Goal: Information Seeking & Learning: Learn about a topic

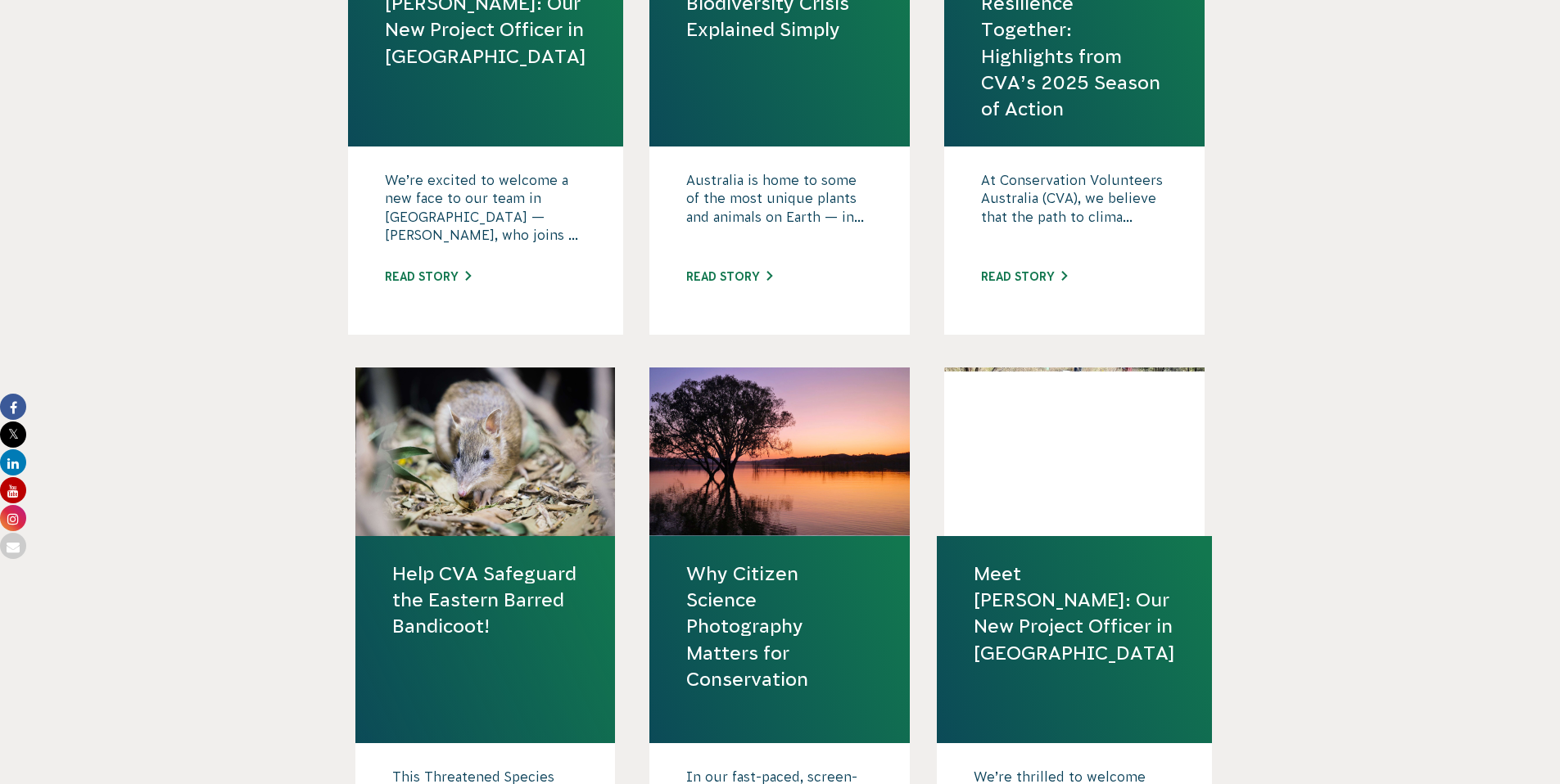
scroll to position [951, 0]
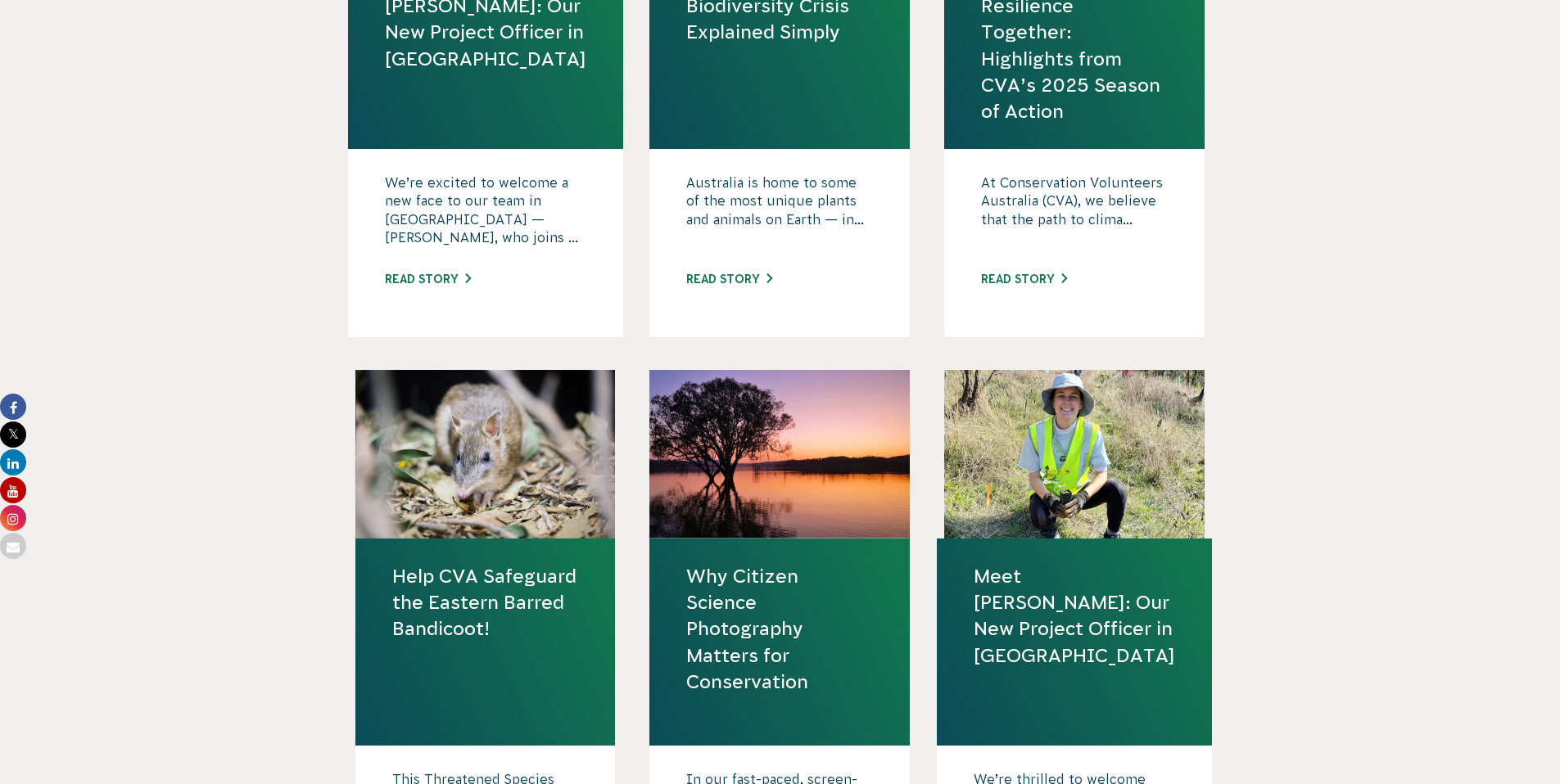
click at [540, 585] on link "Help CVA Safeguard the Eastern Barred Bandicoot!" at bounding box center [486, 602] width 187 height 80
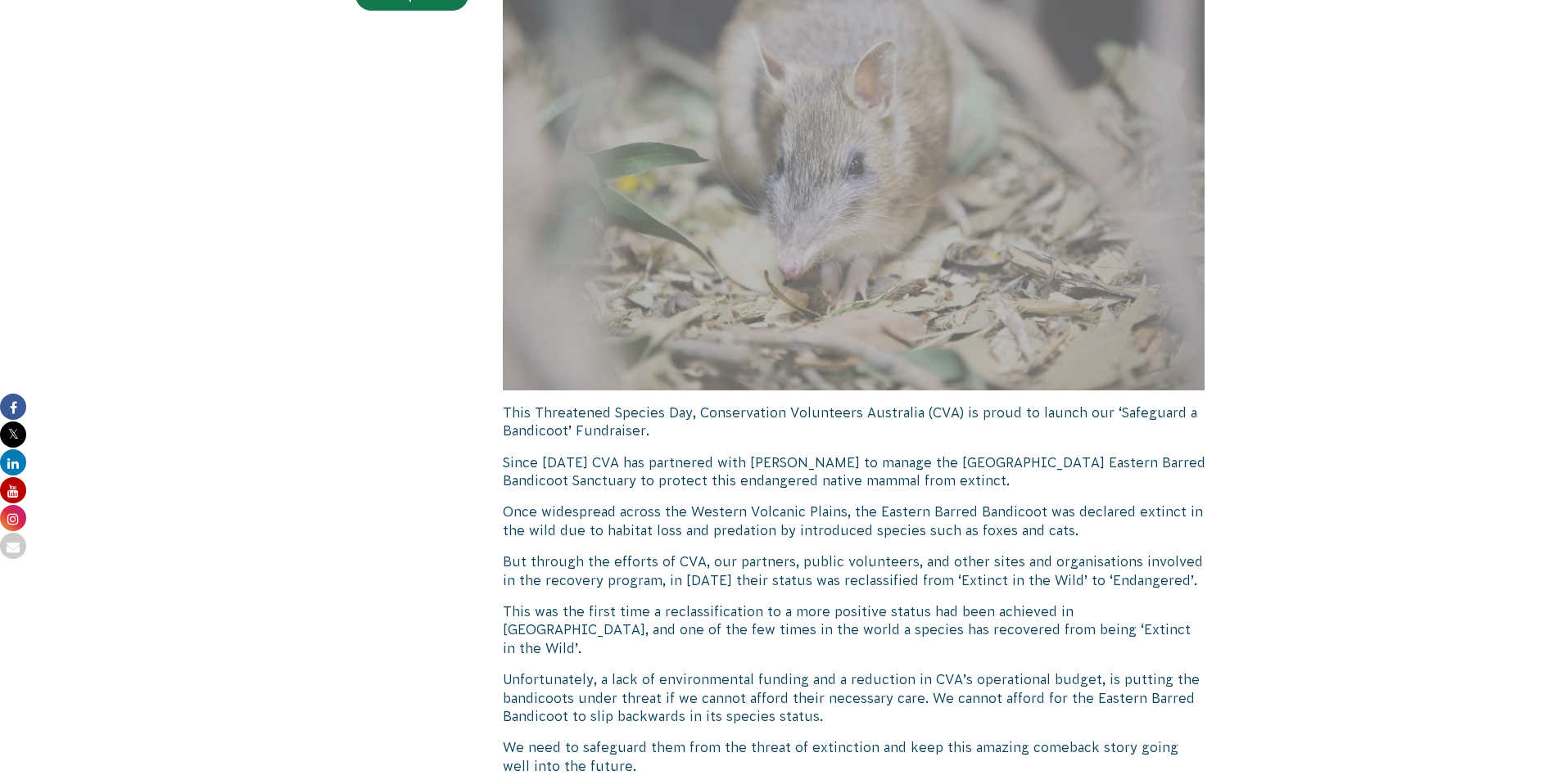
scroll to position [335, 0]
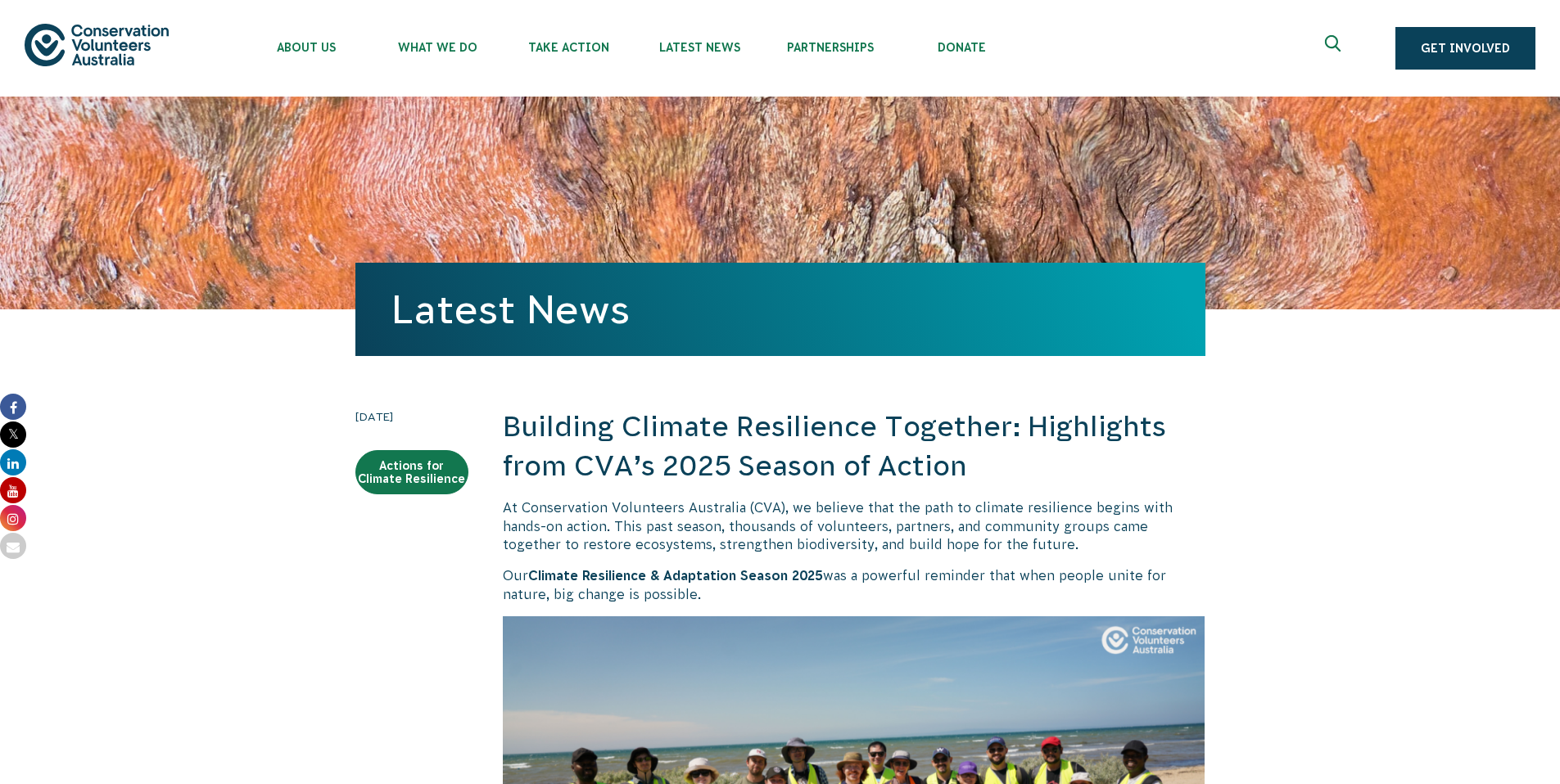
click at [729, 460] on h2 "Building Climate Resilience Together: Highlights from CVA’s 2025 Season of Acti…" at bounding box center [854, 447] width 703 height 78
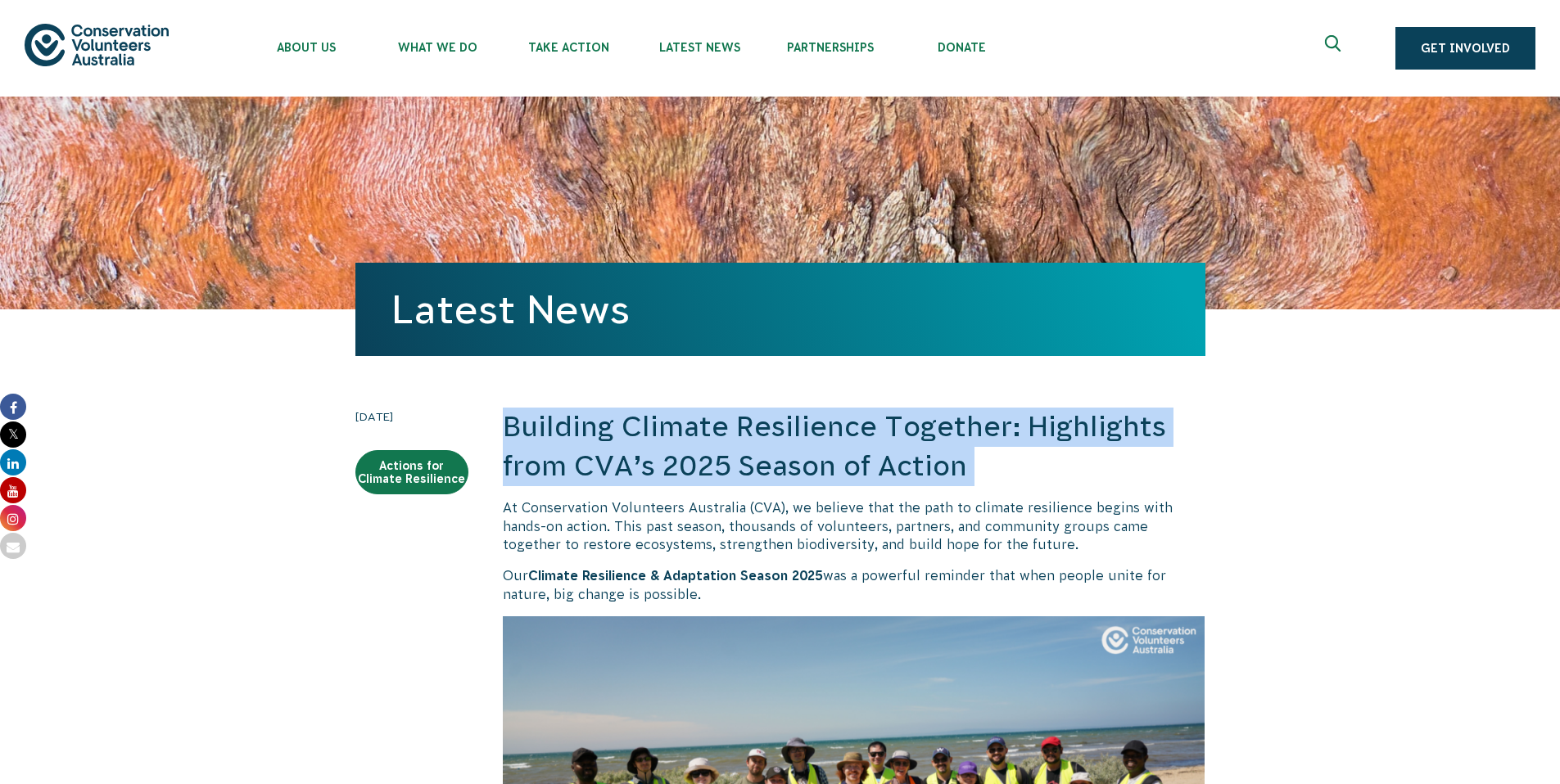
click at [729, 460] on h2 "Building Climate Resilience Together: Highlights from CVA’s 2025 Season of Acti…" at bounding box center [854, 447] width 703 height 78
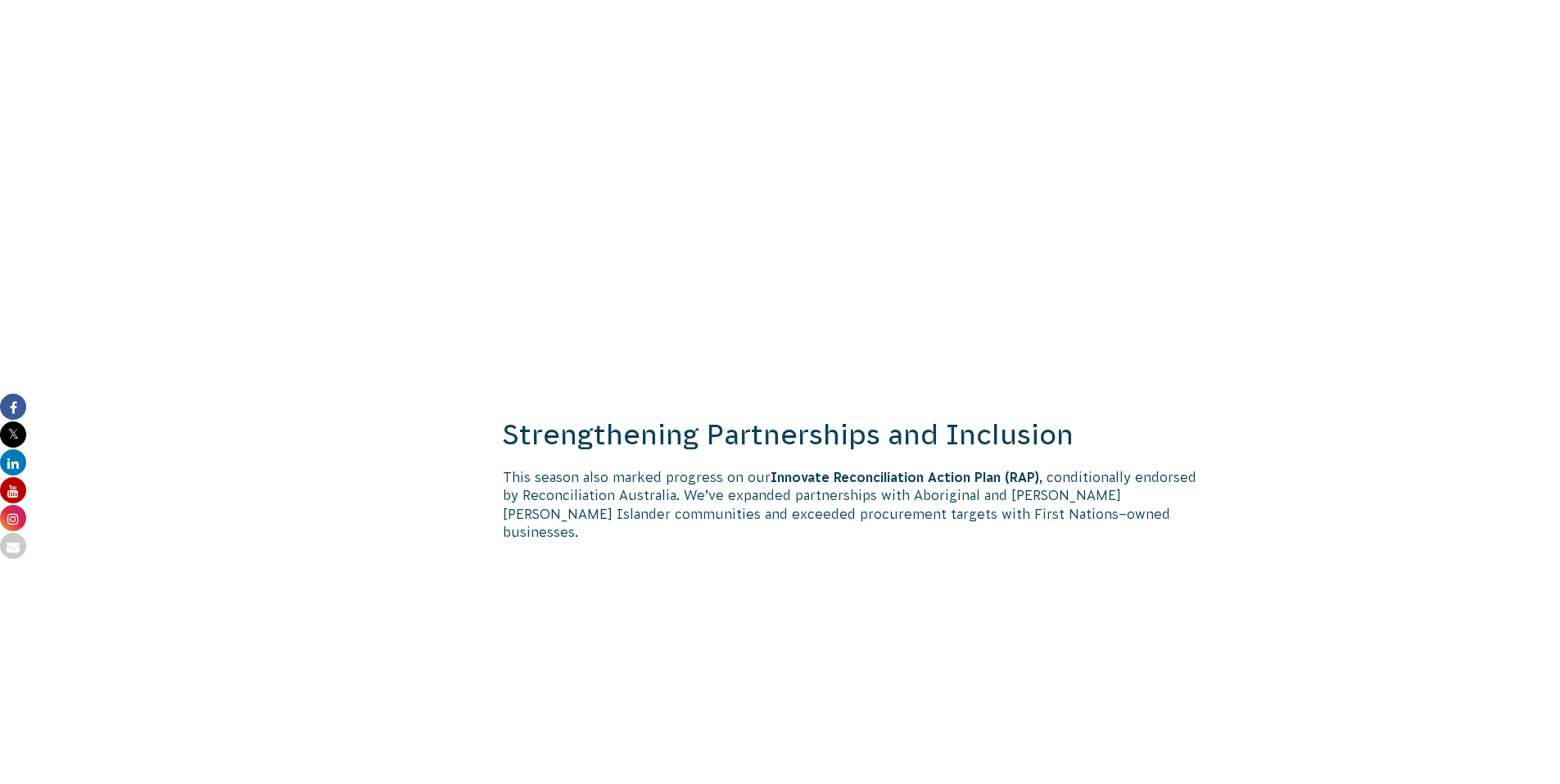
scroll to position [1326, 0]
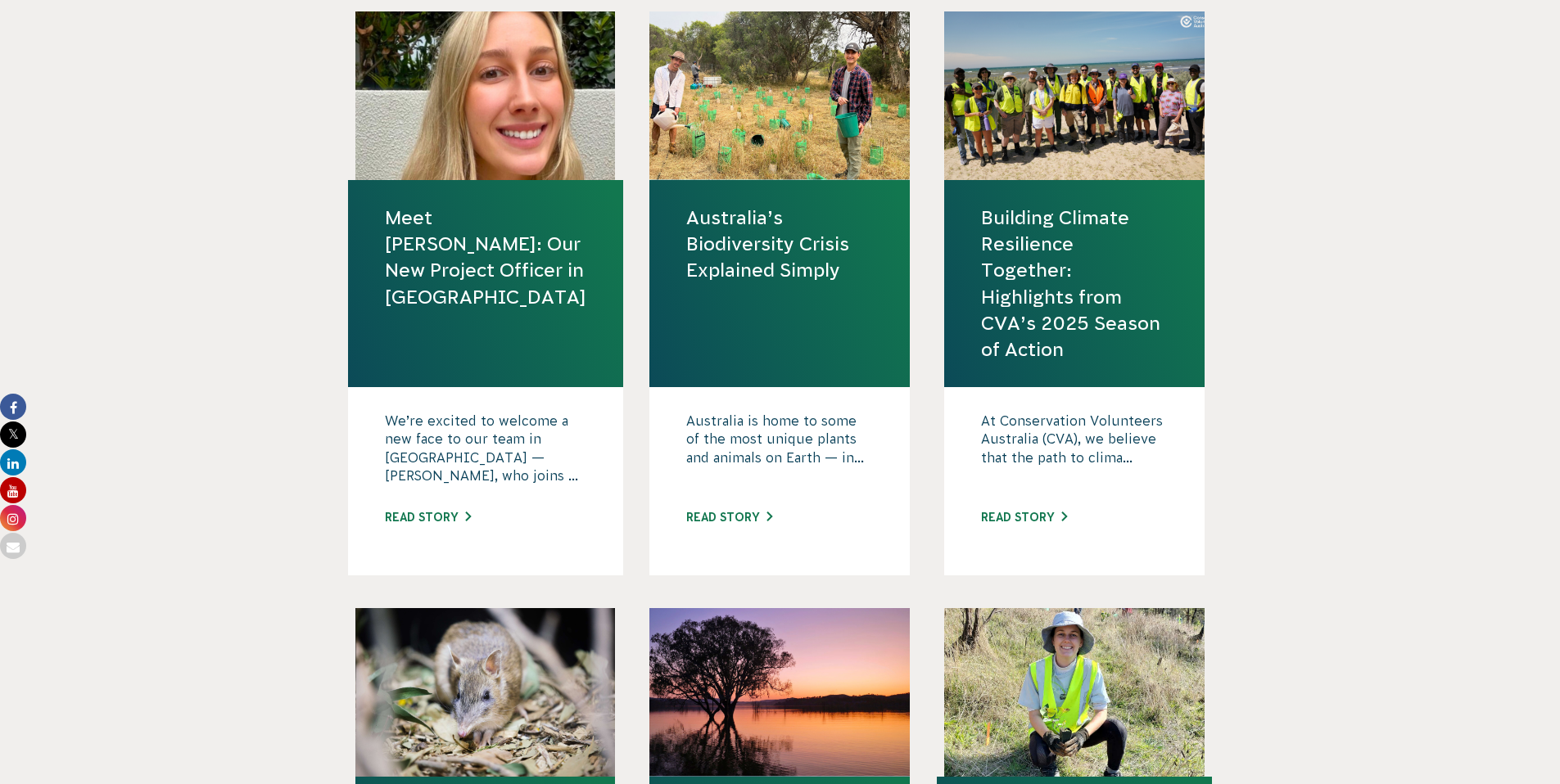
scroll to position [727, 0]
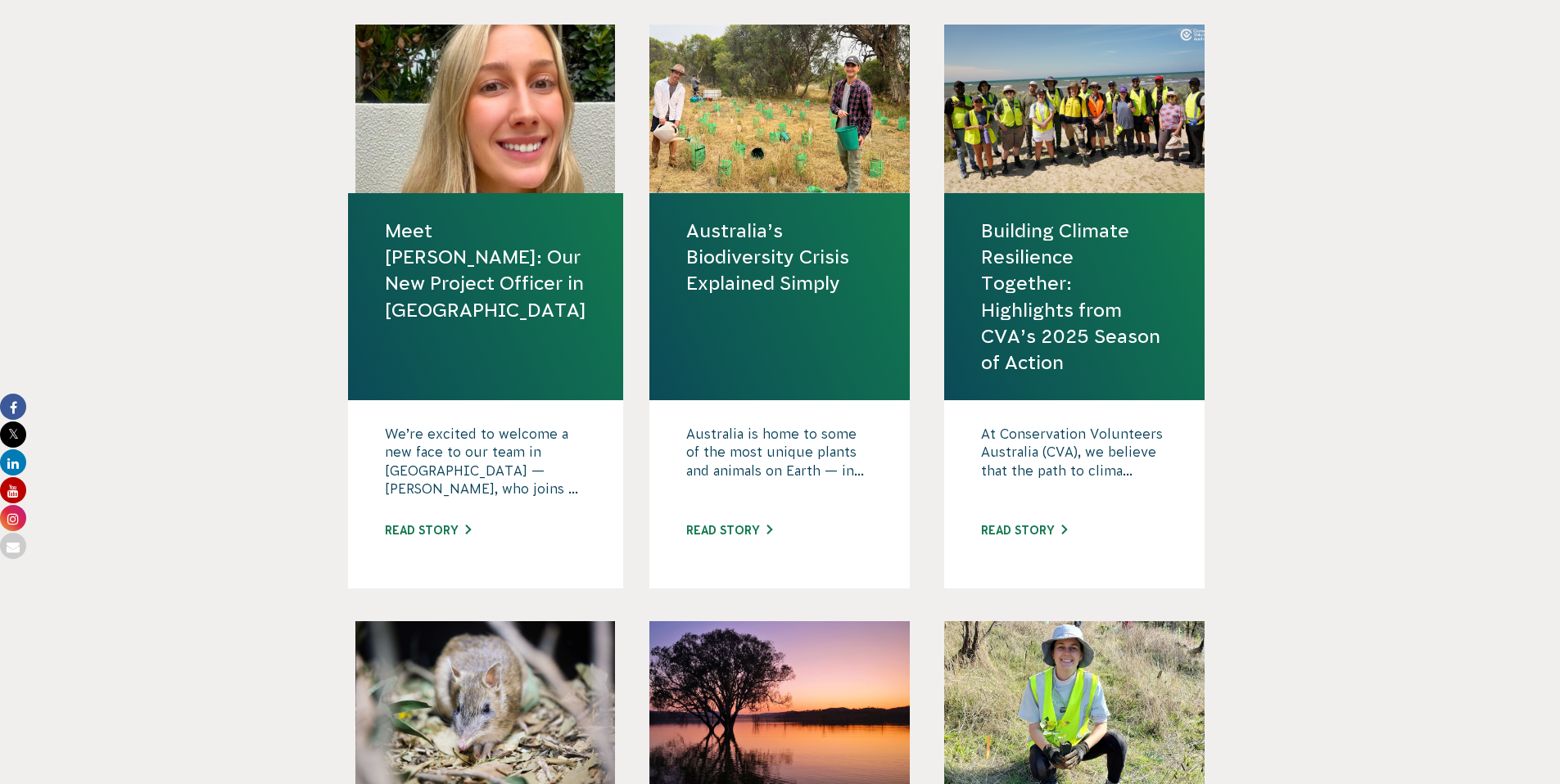
click at [767, 248] on link "Australia’s Biodiversity Crisis Explained Simply" at bounding box center [780, 257] width 187 height 80
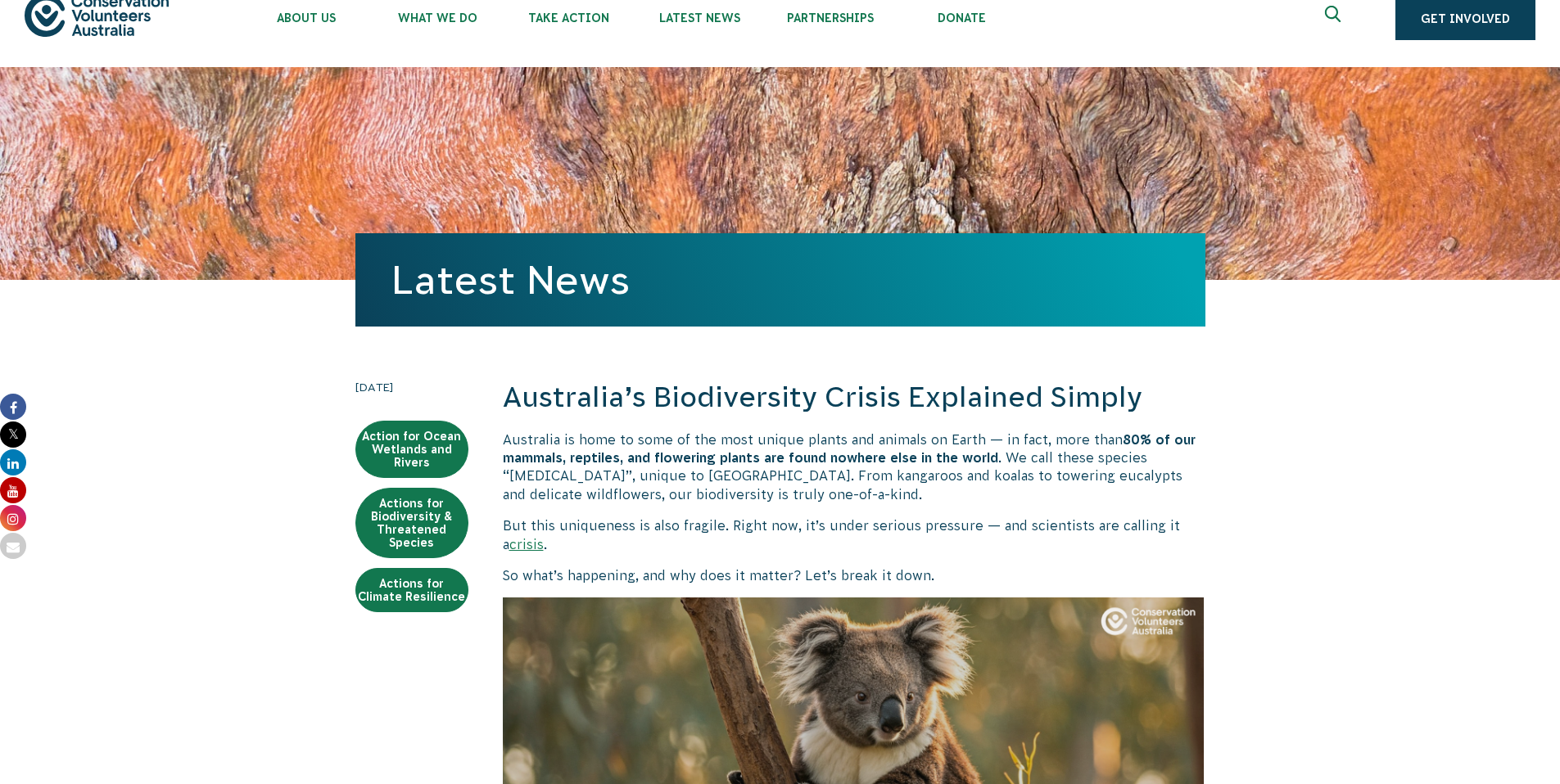
click at [786, 384] on h2 "Australia’s Biodiversity Crisis Explained Simply" at bounding box center [854, 397] width 703 height 39
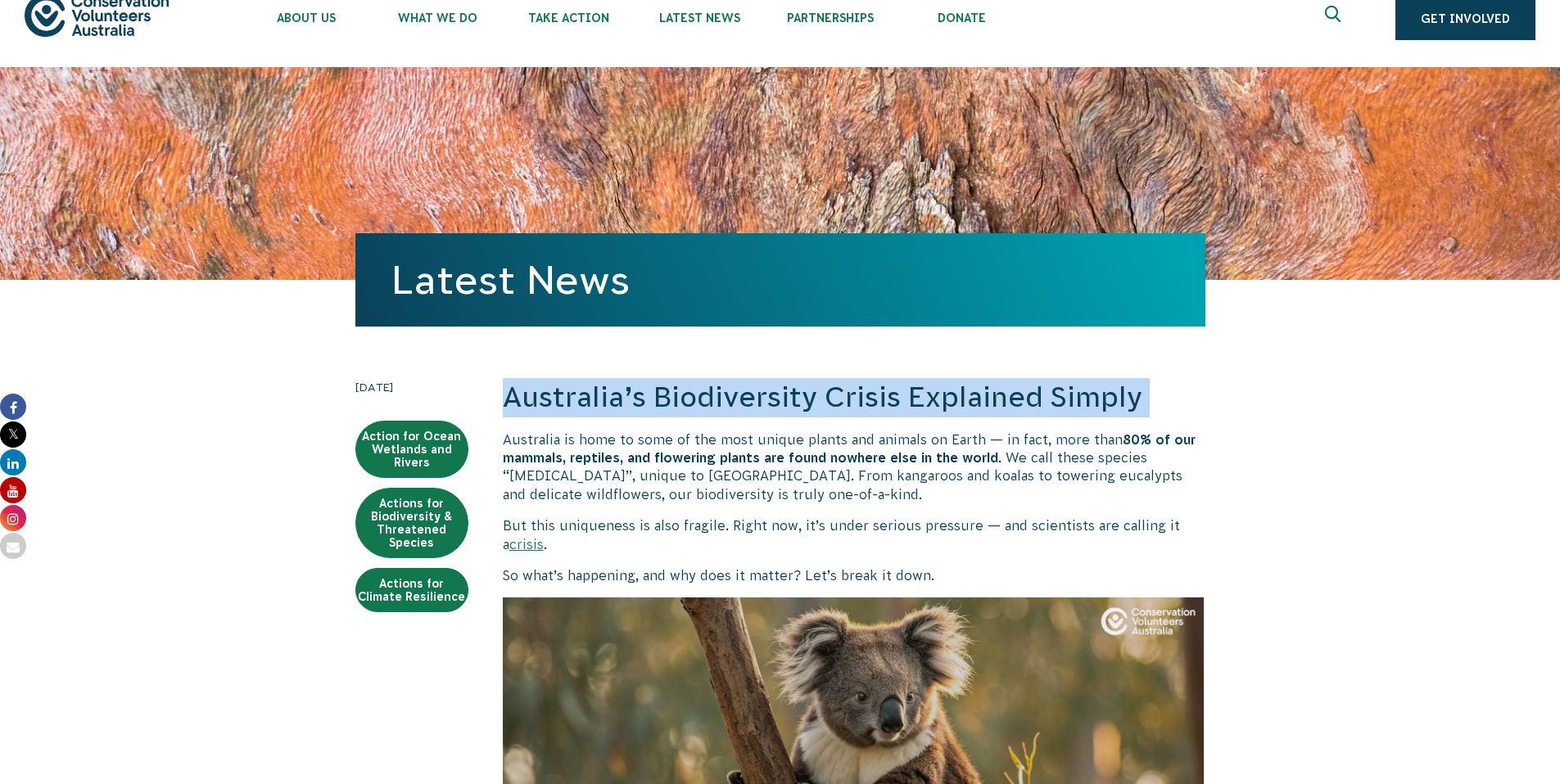
scroll to position [29, 0]
click at [786, 384] on h2 "Australia’s Biodiversity Crisis Explained Simply" at bounding box center [854, 397] width 703 height 39
copy div "Australia’s Biodiversity Crisis Explained Simply"
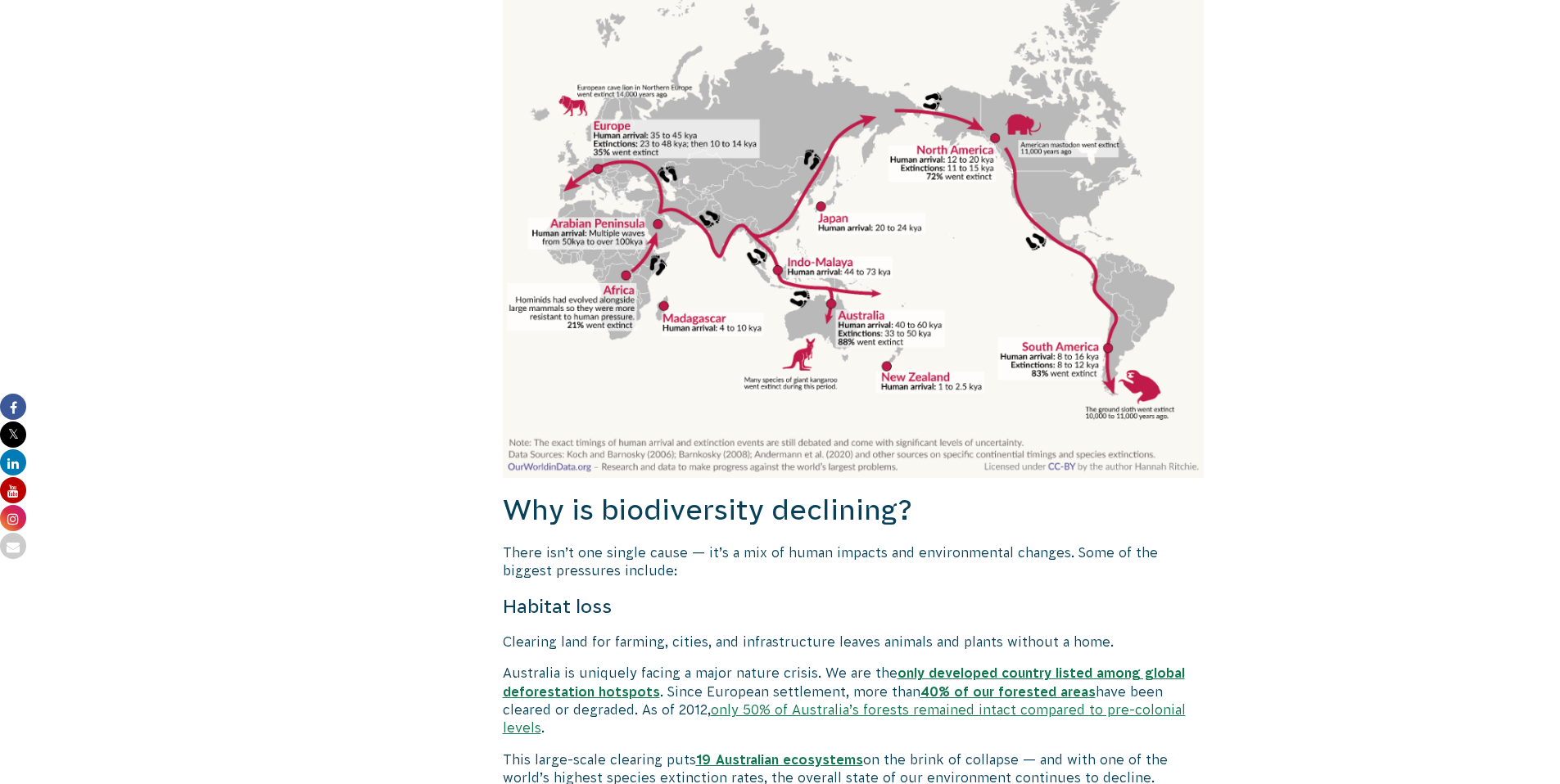
scroll to position [1117, 0]
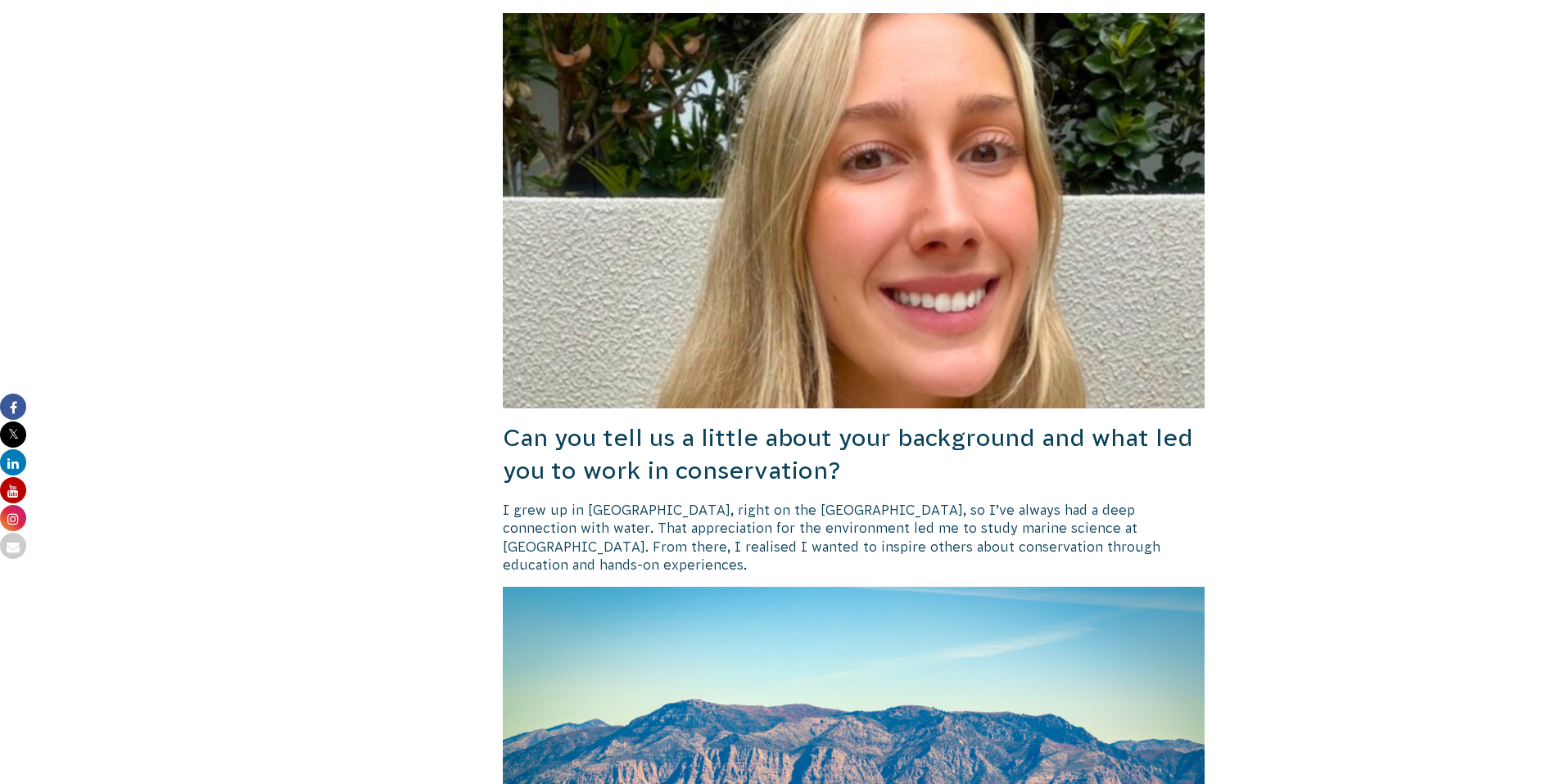
scroll to position [669, 0]
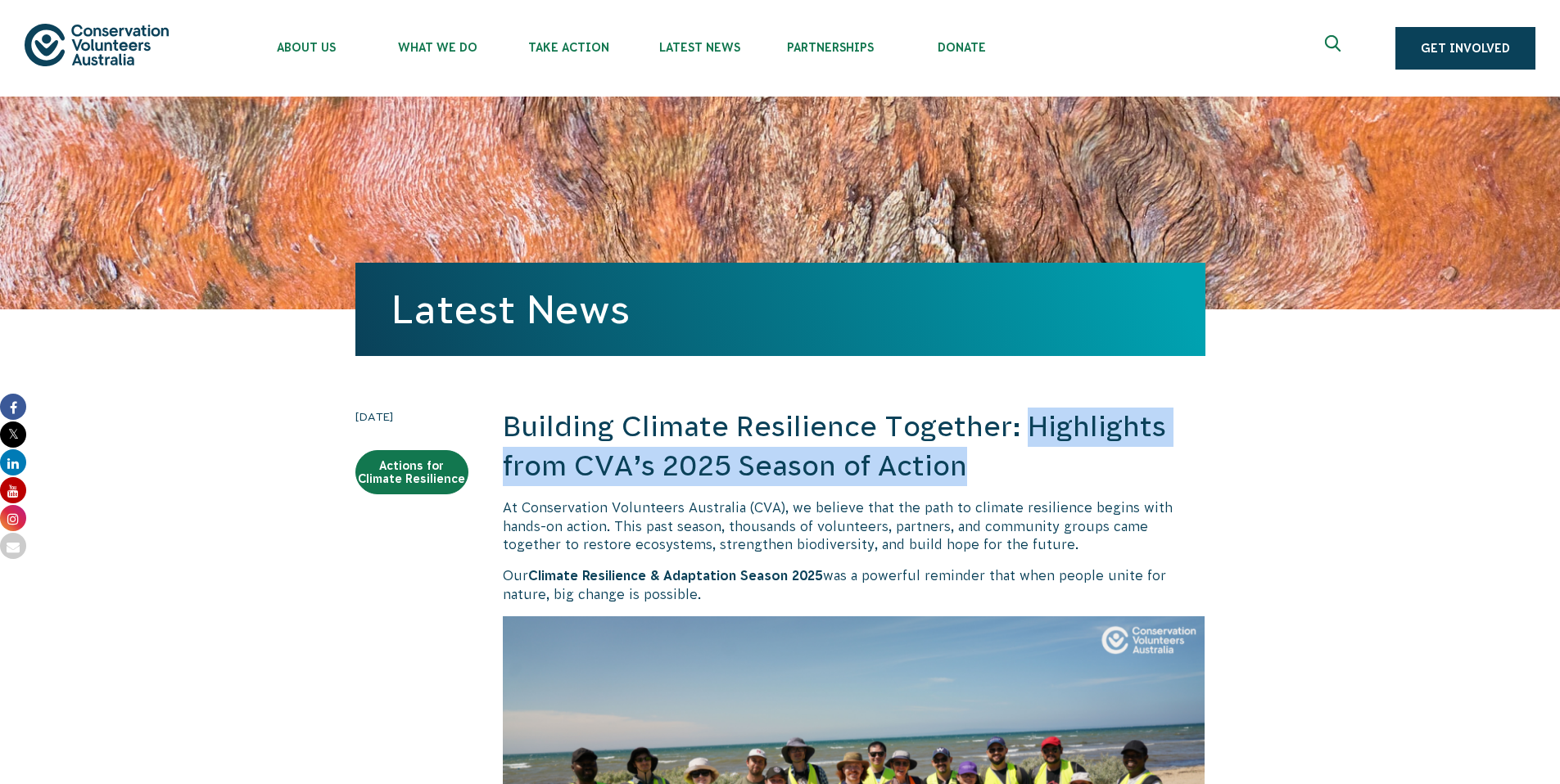
drag, startPoint x: 1029, startPoint y: 425, endPoint x: 1043, endPoint y: 471, distance: 48.1
click at [1043, 471] on h2 "Building Climate Resilience Together: Highlights from CVA’s 2025 Season of Acti…" at bounding box center [854, 447] width 703 height 78
copy h2 "Highlights from CVA’s 2025 Season of Action"
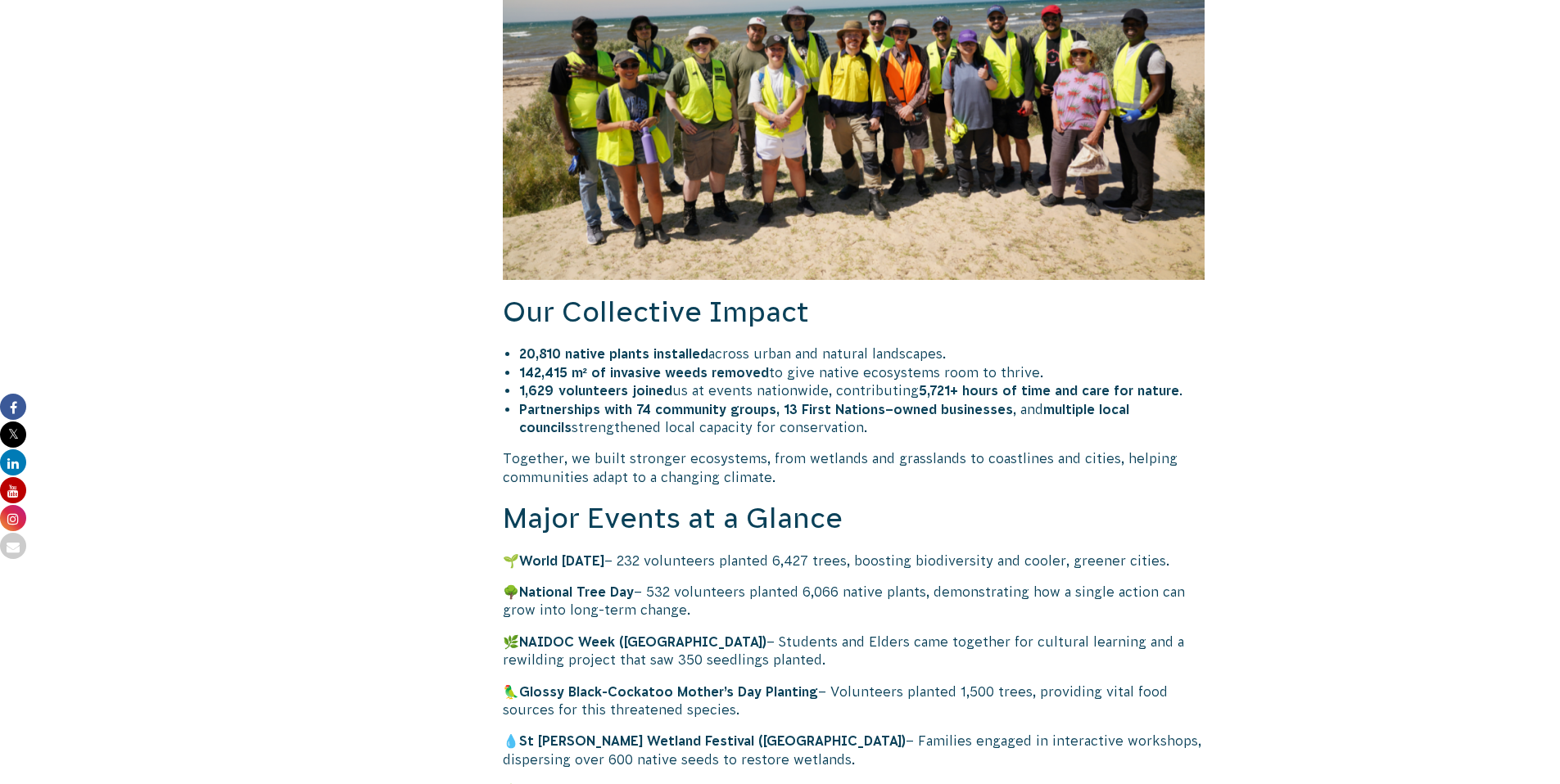
scroll to position [734, 0]
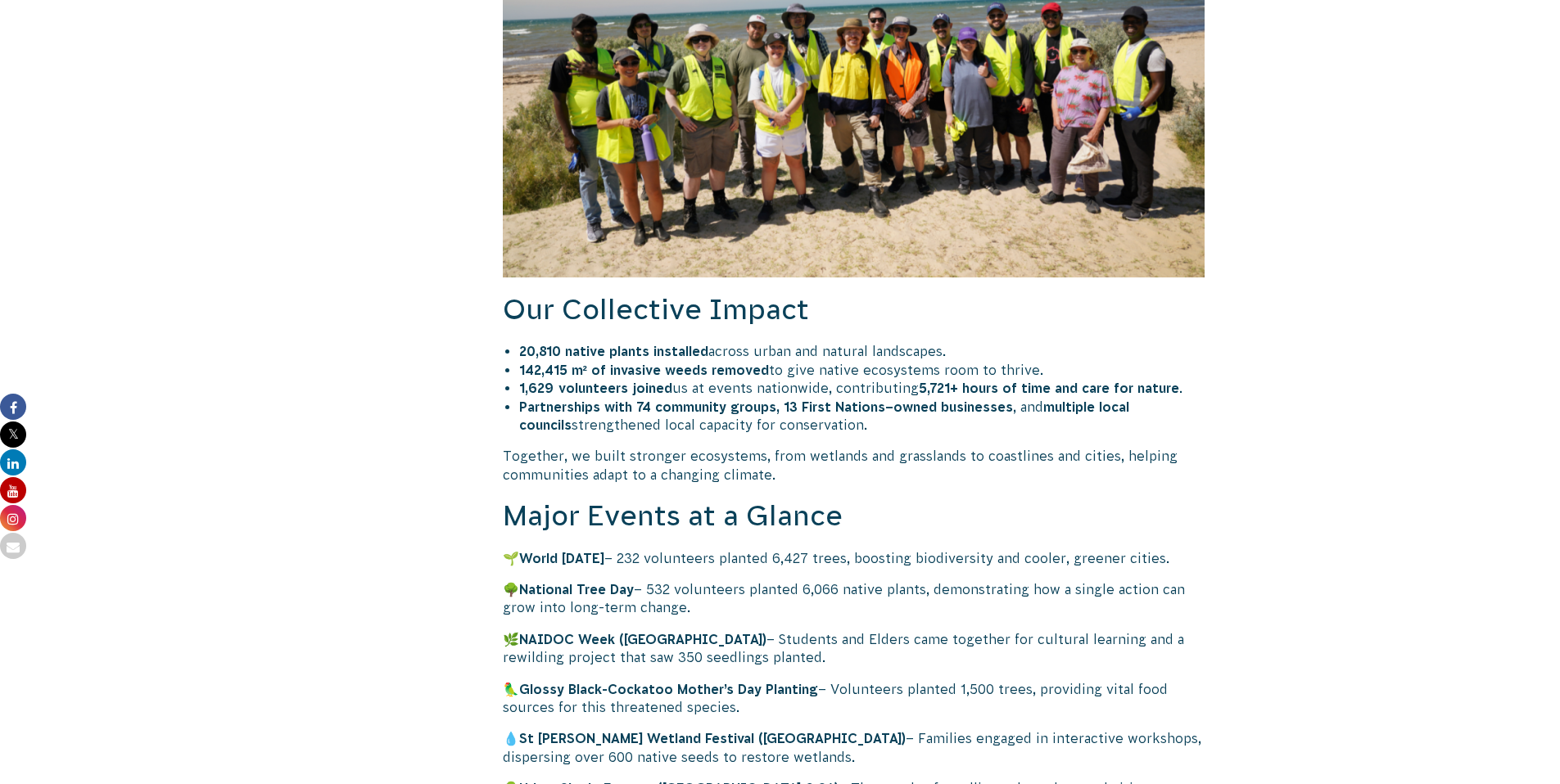
drag, startPoint x: 522, startPoint y: 348, endPoint x: 993, endPoint y: 345, distance: 471.0
click at [993, 346] on li "20,810 native plants installed across urban and natural landscapes." at bounding box center [862, 351] width 686 height 18
copy li "20,810 native plants installed across urban and natural landscapes."
drag, startPoint x: 520, startPoint y: 370, endPoint x: 1063, endPoint y: 363, distance: 543.0
click at [1063, 363] on li "142,415 m² of invasive weeds removed to give native ecosystems room to thrive." at bounding box center [862, 370] width 686 height 18
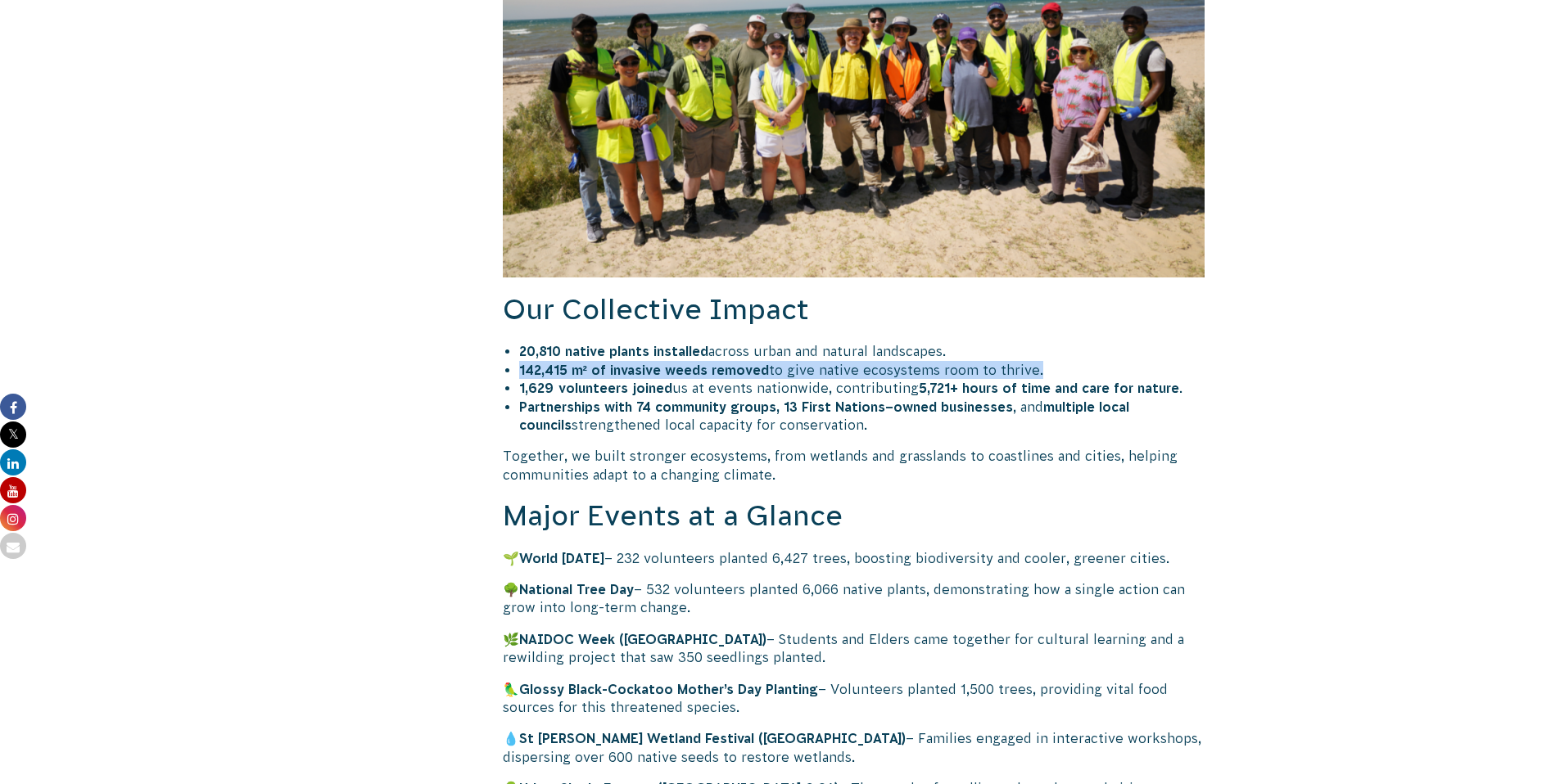
copy li "142,415 m² of invasive weeds removed to give native ecosystems room to thrive."
drag, startPoint x: 518, startPoint y: 387, endPoint x: 831, endPoint y: 430, distance: 315.9
click at [831, 430] on ul "20,810 native plants installed across urban and natural landscapes. 142,415 m² …" at bounding box center [862, 388] width 686 height 92
copy ul "1,629 volunteers joined us at events nationwide, contributing 5,721+ hours of t…"
click at [567, 403] on b "Partnerships with 74 community groups, 13 First Nations–owned businesses" at bounding box center [766, 407] width 493 height 15
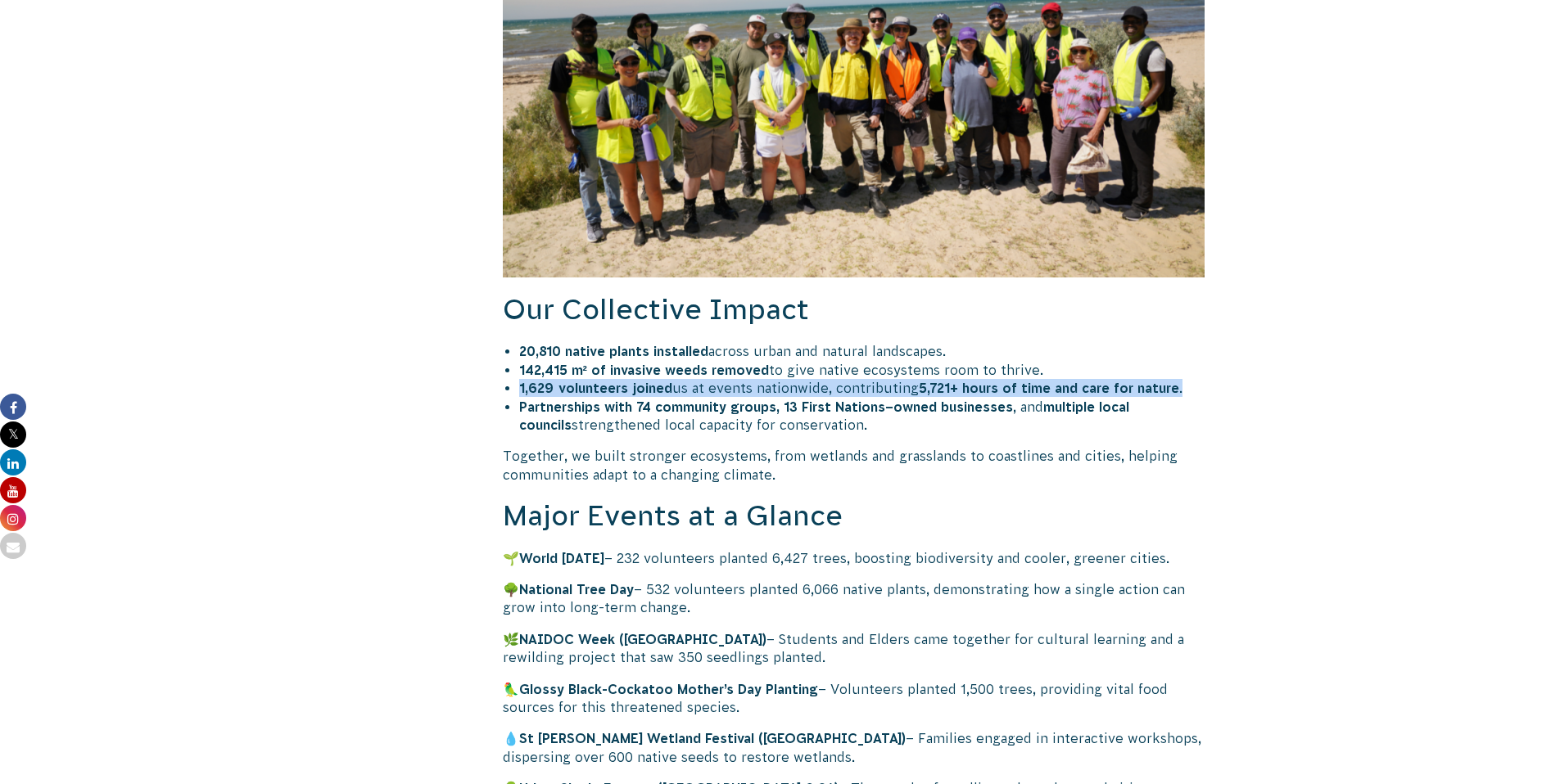
drag, startPoint x: 519, startPoint y: 389, endPoint x: 1233, endPoint y: 385, distance: 714.0
copy li "1,629 volunteers joined us at events nationwide, contributing 5,721+ hours of t…"
drag, startPoint x: 522, startPoint y: 406, endPoint x: 841, endPoint y: 433, distance: 320.1
click at [841, 433] on li "Partnerships with 74 community groups, 13 First Nations–owned businesses , and …" at bounding box center [862, 416] width 686 height 37
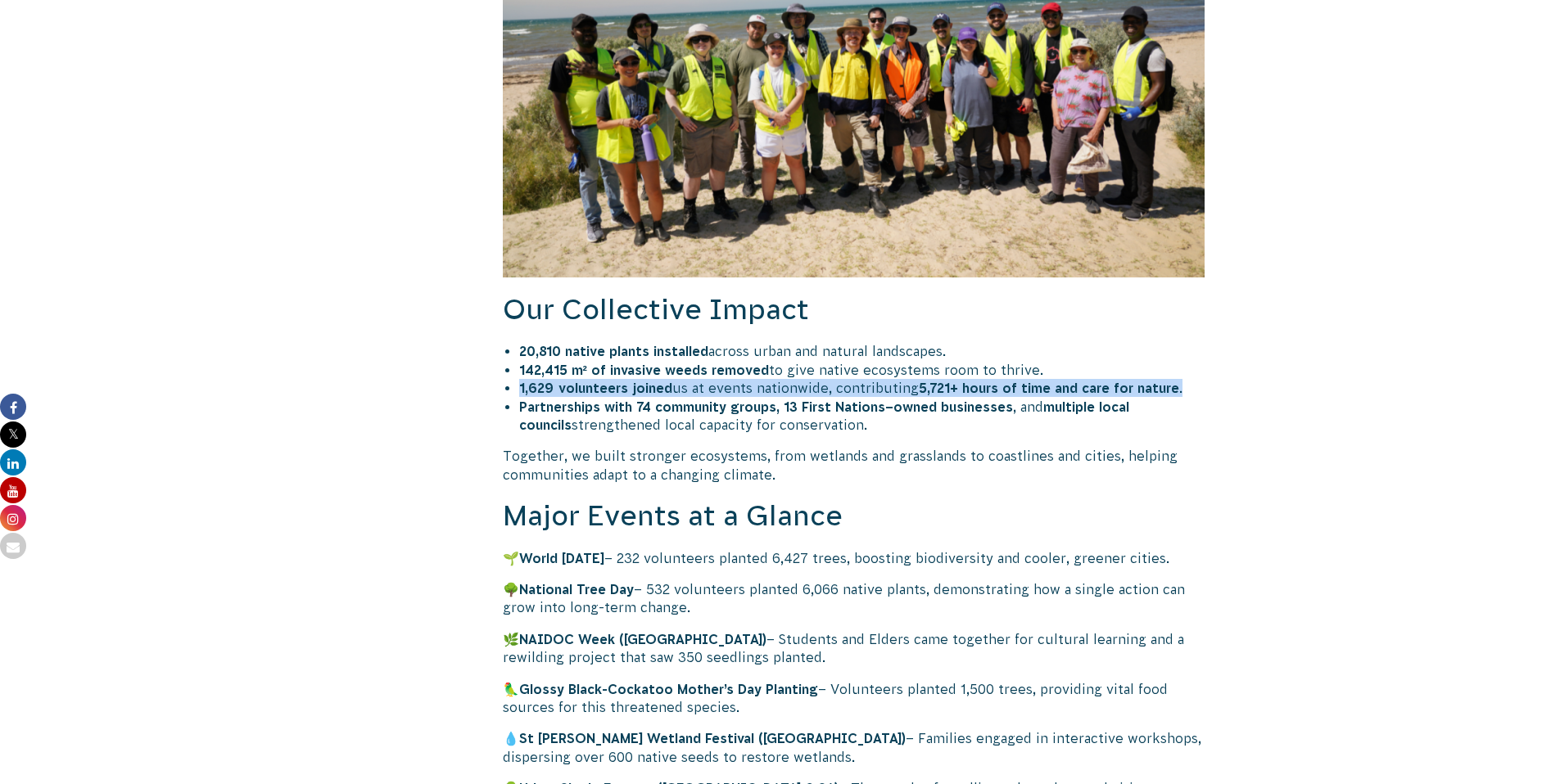
copy li "Partnerships with 74 community groups, 13 First Nations–owned businesses , and …"
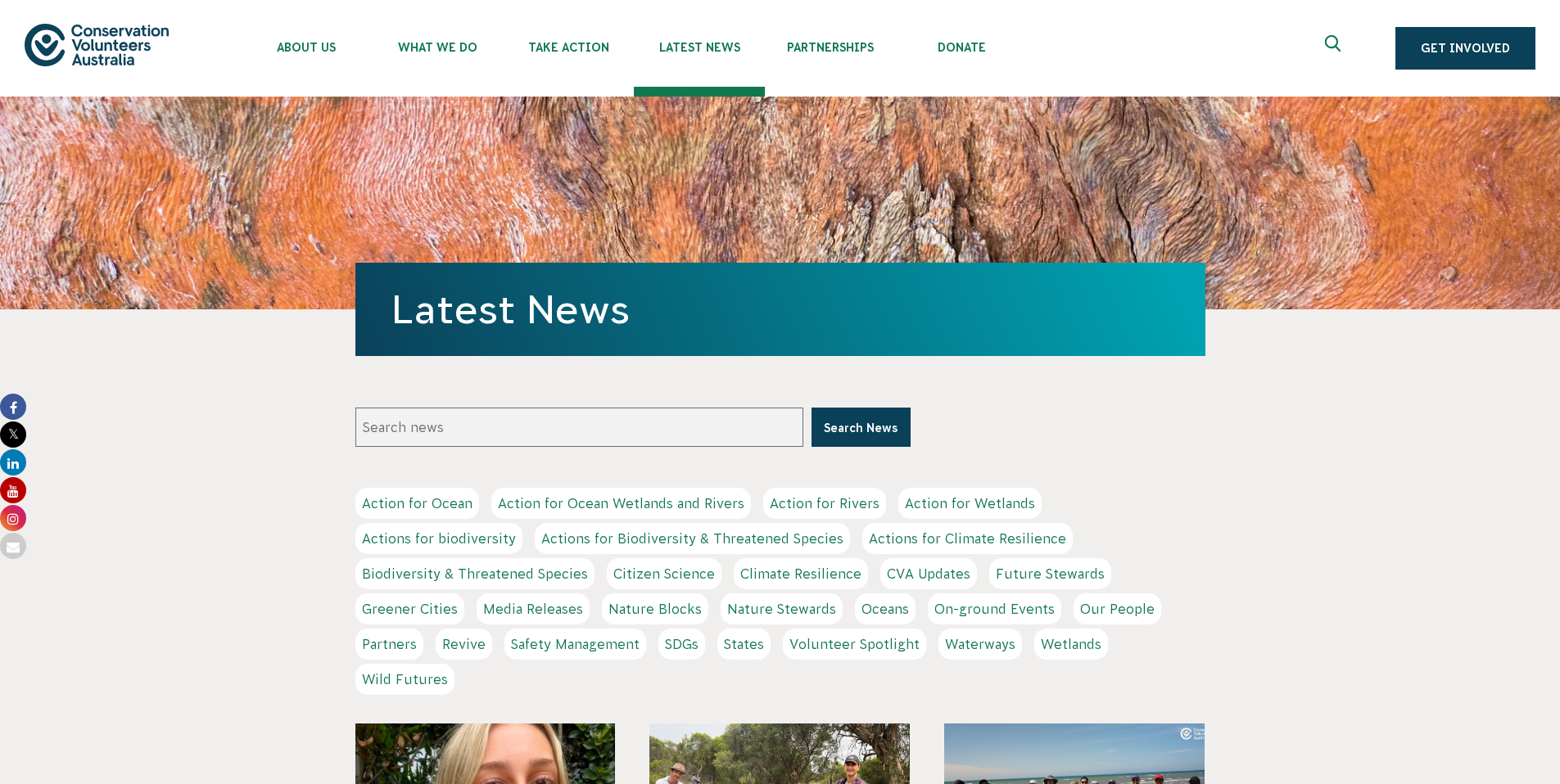
scroll to position [465, 0]
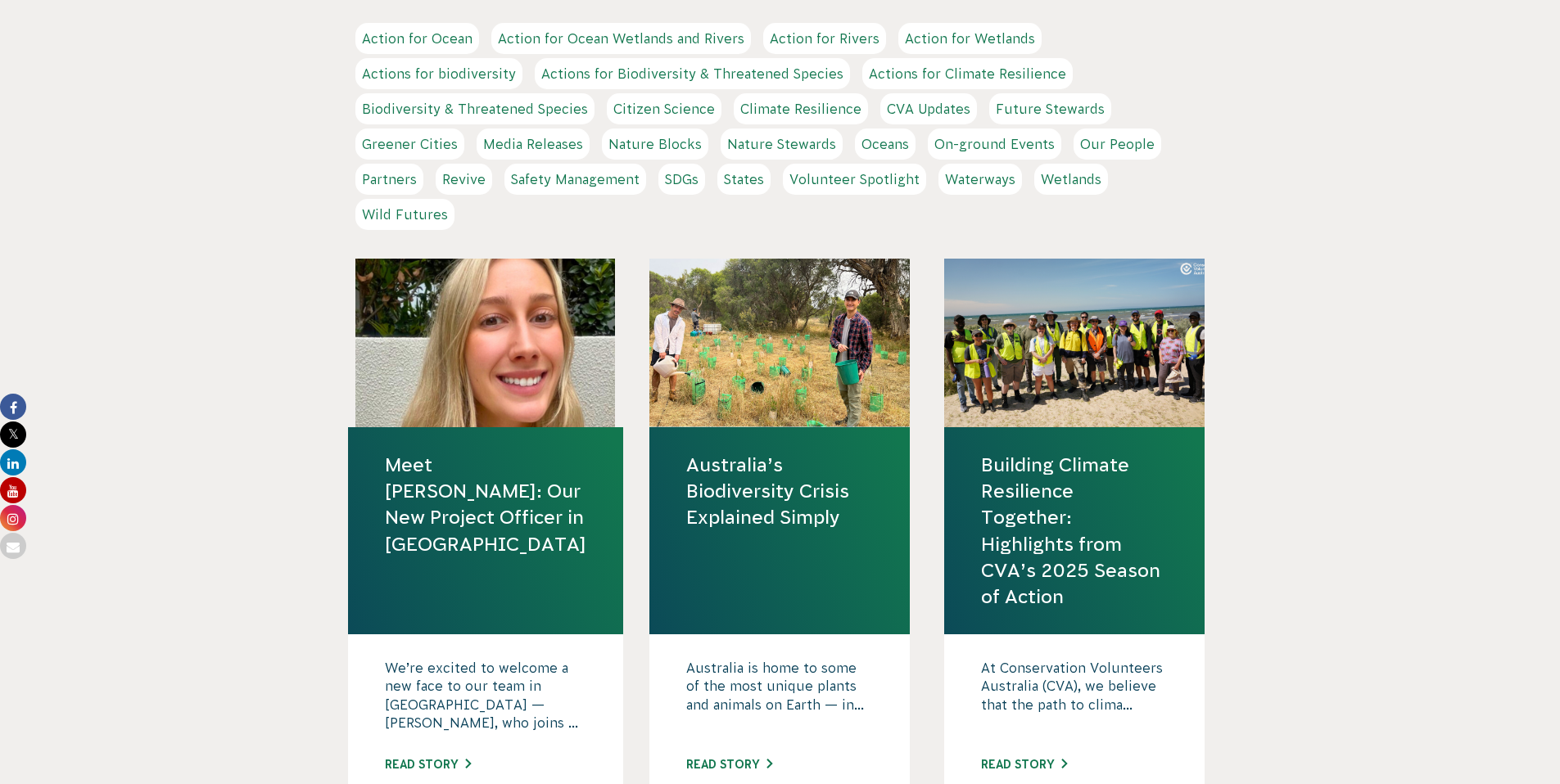
click at [758, 495] on link "Australia’s Biodiversity Crisis Explained Simply" at bounding box center [780, 491] width 187 height 80
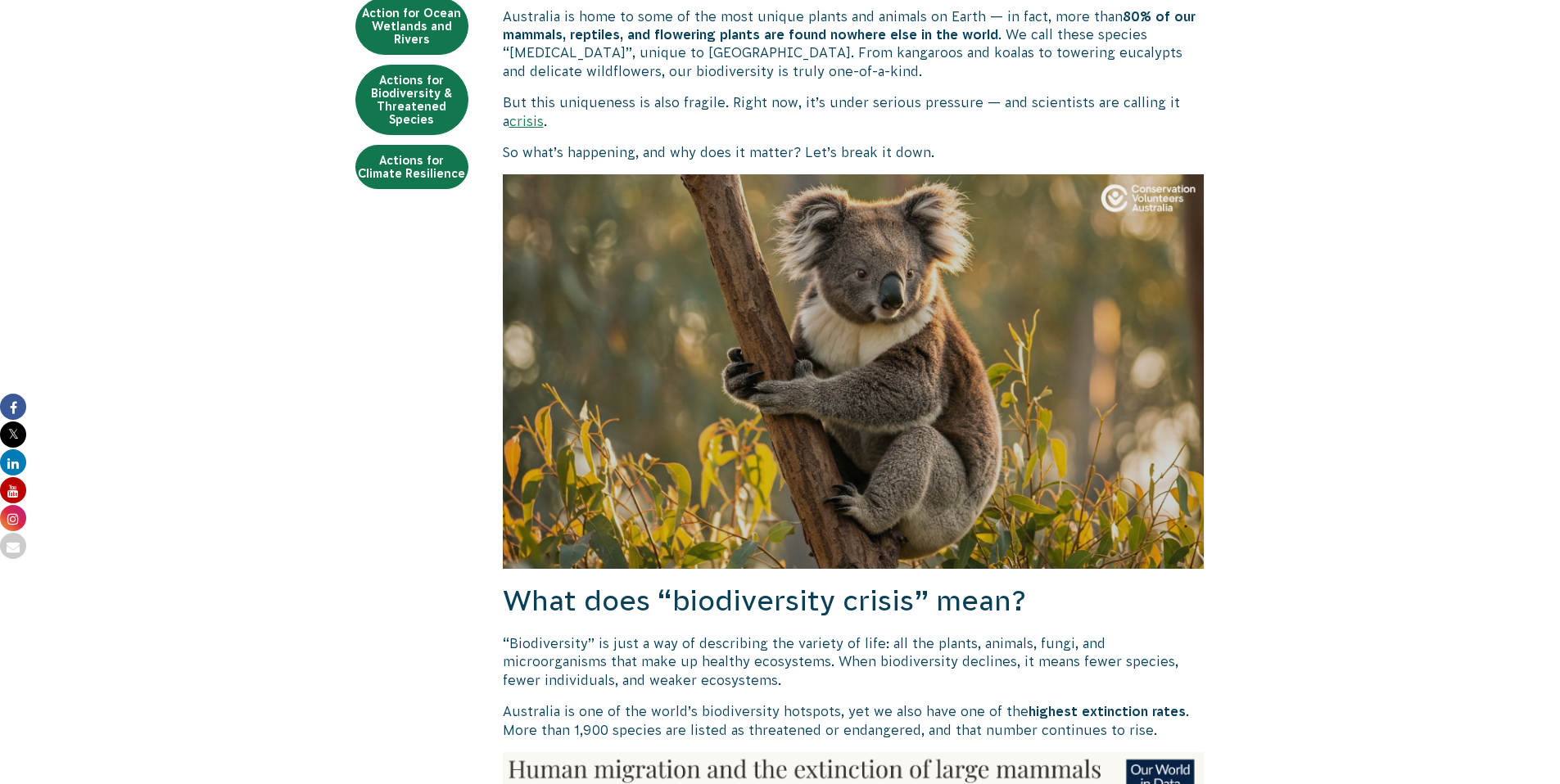
scroll to position [453, 0]
